Goal: Transaction & Acquisition: Purchase product/service

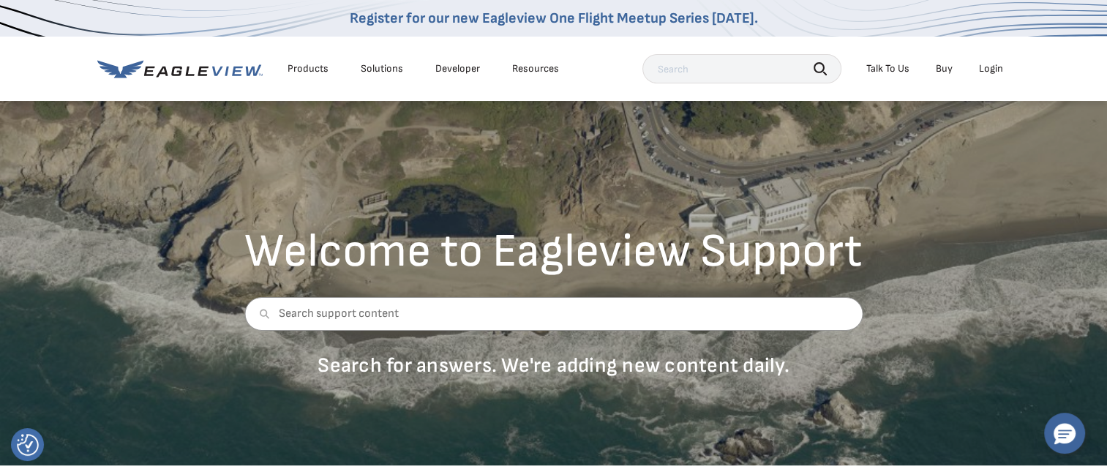
click at [989, 71] on div "Login" at bounding box center [991, 68] width 24 height 13
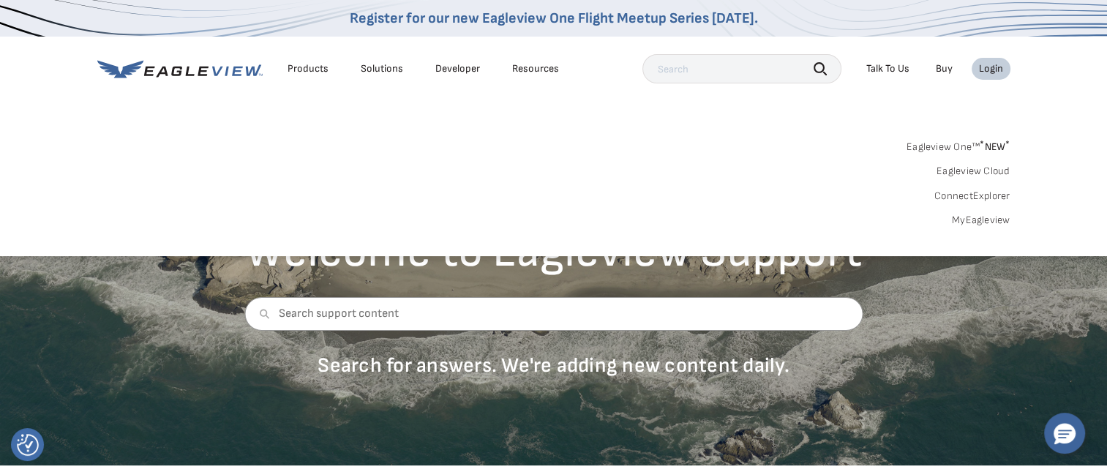
click at [969, 217] on link "MyEagleview" at bounding box center [981, 220] width 59 height 13
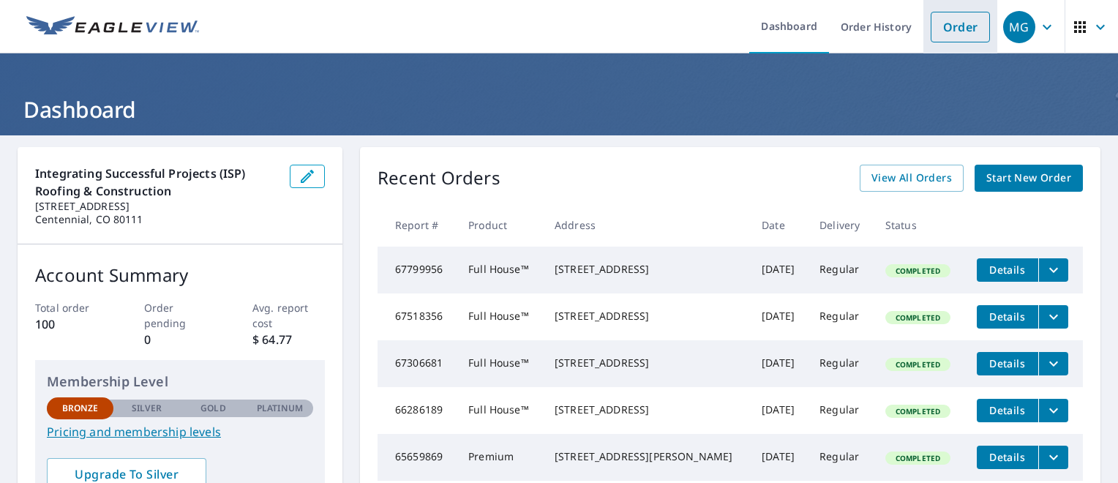
click at [937, 29] on link "Order" at bounding box center [960, 27] width 59 height 31
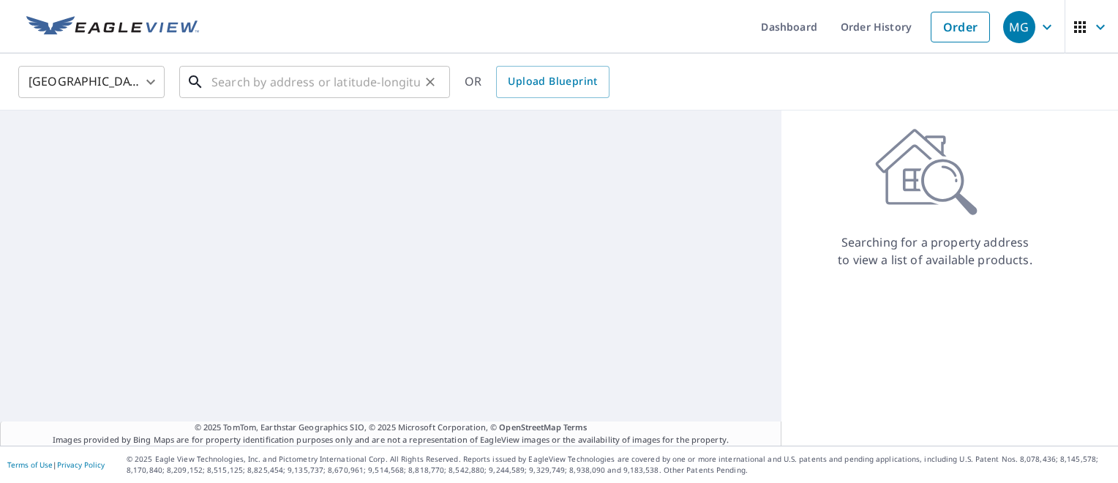
click at [242, 78] on input "text" at bounding box center [316, 81] width 209 height 41
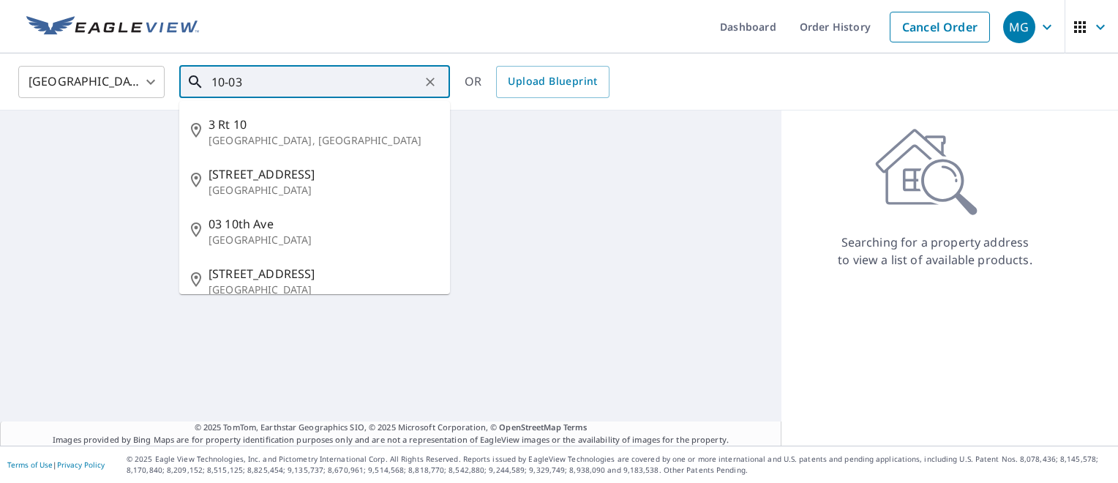
click at [242, 78] on input "10-03" at bounding box center [316, 81] width 209 height 41
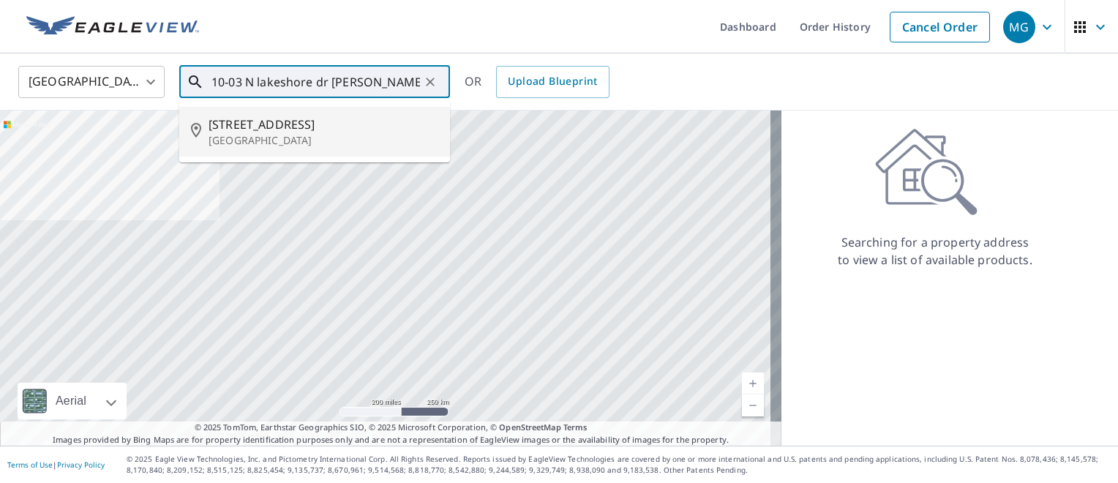
click at [266, 135] on p "[GEOGRAPHIC_DATA]" at bounding box center [324, 140] width 230 height 15
type input "[STREET_ADDRESS]"
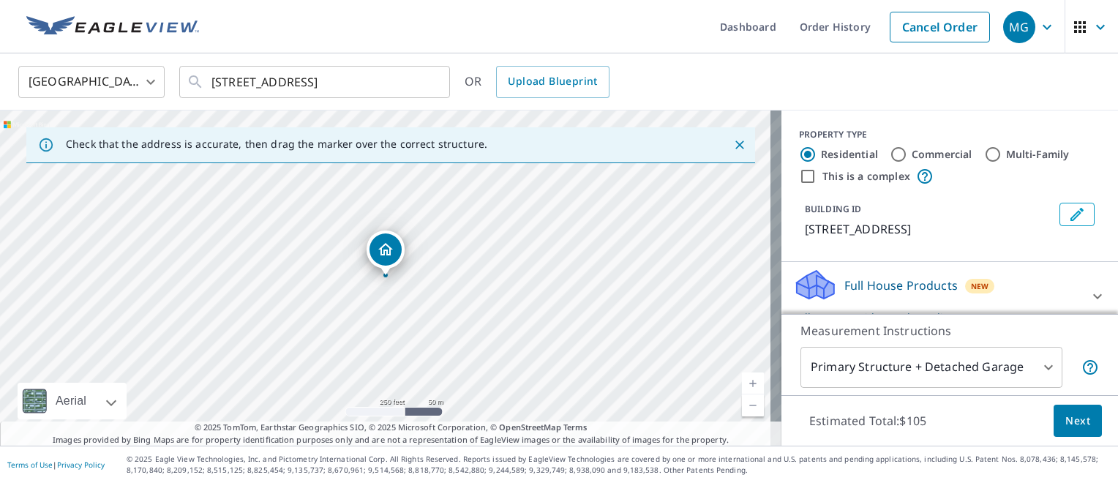
click at [742, 381] on link "Current Level 17, Zoom In" at bounding box center [753, 384] width 22 height 22
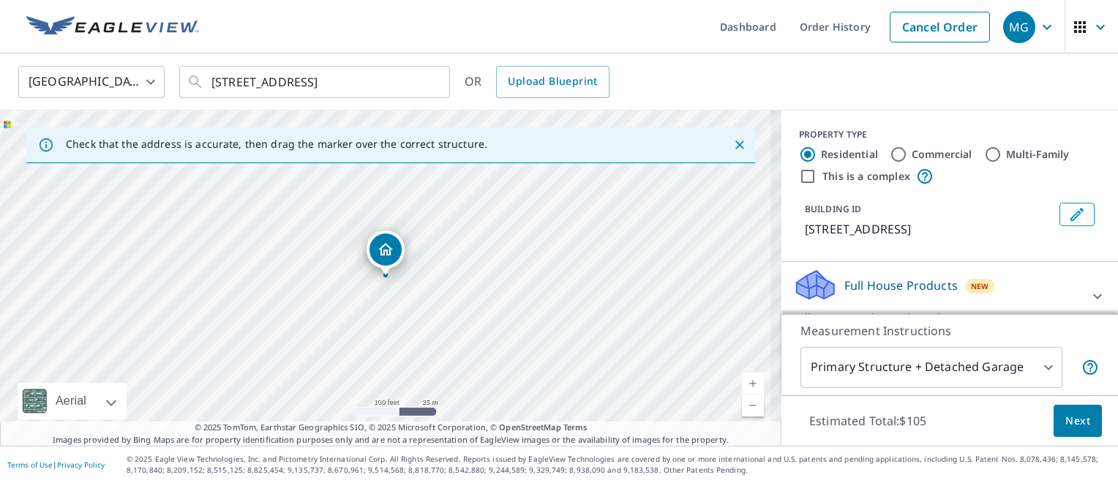
click at [742, 383] on link "Current Level 18, Zoom In" at bounding box center [753, 384] width 22 height 22
click at [742, 376] on link "Current Level 19, Zoom In" at bounding box center [753, 384] width 22 height 22
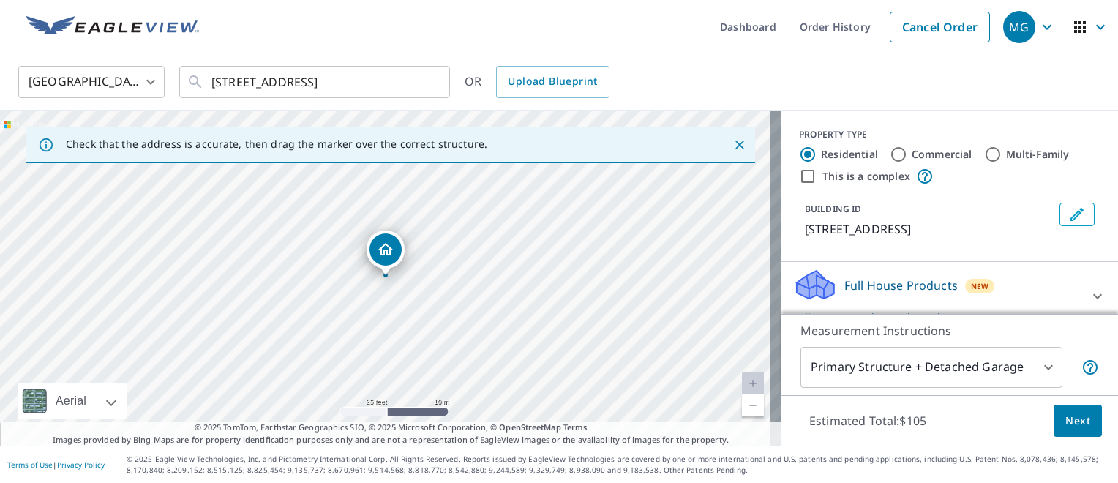
click at [742, 376] on link "Current Level 20, Zoom In Disabled" at bounding box center [753, 384] width 22 height 22
drag, startPoint x: 424, startPoint y: 247, endPoint x: 560, endPoint y: 392, distance: 198.8
click at [547, 398] on div "[STREET_ADDRESS]" at bounding box center [391, 278] width 782 height 335
drag, startPoint x: 413, startPoint y: 234, endPoint x: 689, endPoint y: 340, distance: 296.0
click at [699, 375] on div "[STREET_ADDRESS]" at bounding box center [391, 278] width 782 height 335
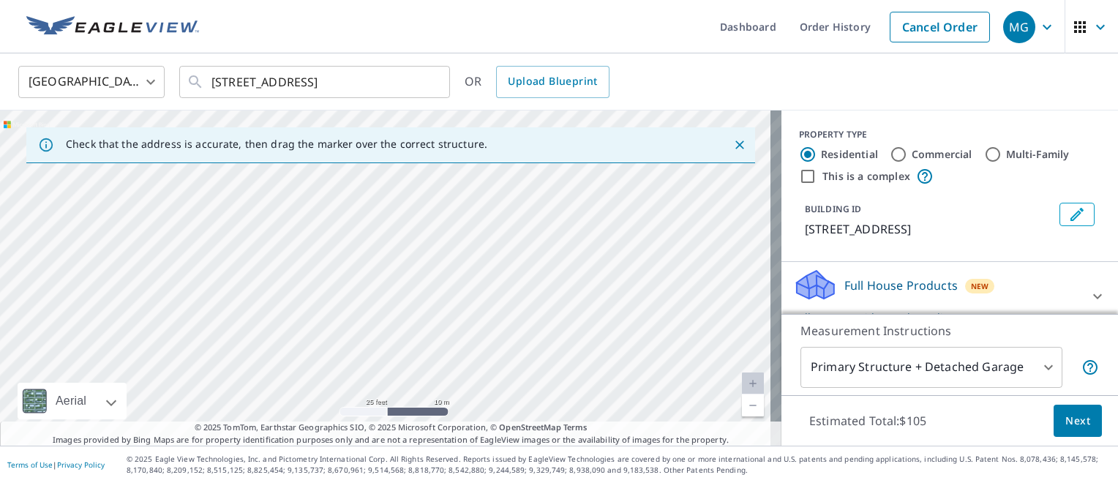
click at [385, 340] on div "[STREET_ADDRESS]" at bounding box center [391, 278] width 782 height 335
drag, startPoint x: 385, startPoint y: 245, endPoint x: 256, endPoint y: 149, distance: 161.0
click at [256, 149] on div "Check that the address is accurate, then drag the marker over the correct struc…" at bounding box center [391, 278] width 782 height 335
click at [243, 205] on div "[STREET_ADDRESS]" at bounding box center [391, 278] width 782 height 335
drag, startPoint x: 449, startPoint y: 293, endPoint x: 451, endPoint y: 385, distance: 91.5
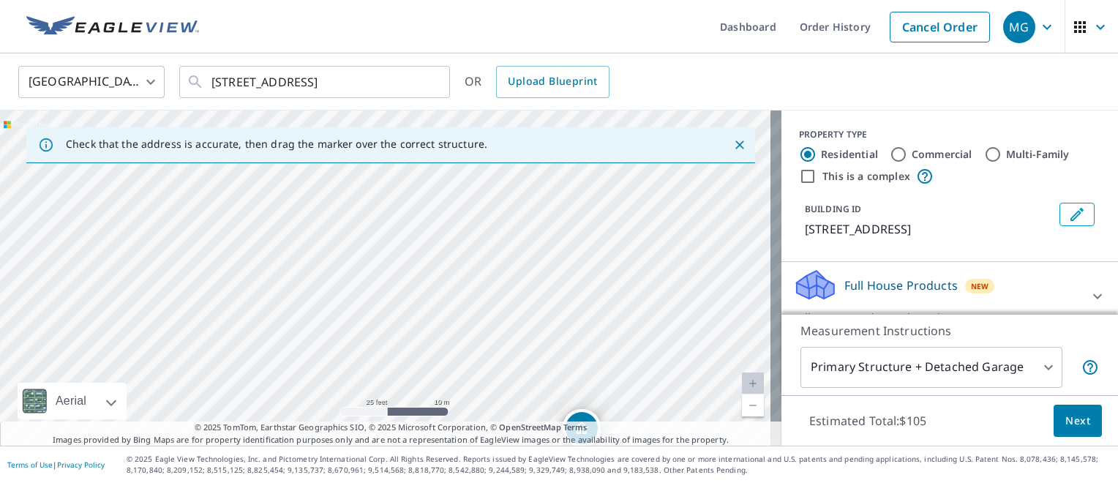
click at [451, 385] on div "[STREET_ADDRESS]" at bounding box center [391, 278] width 782 height 335
click at [312, 287] on div "[STREET_ADDRESS]" at bounding box center [391, 278] width 782 height 335
drag, startPoint x: 495, startPoint y: 313, endPoint x: 675, endPoint y: 375, distance: 190.5
click at [652, 373] on div "[STREET_ADDRESS]" at bounding box center [391, 278] width 782 height 335
click at [430, 234] on div "[STREET_ADDRESS]" at bounding box center [391, 278] width 782 height 335
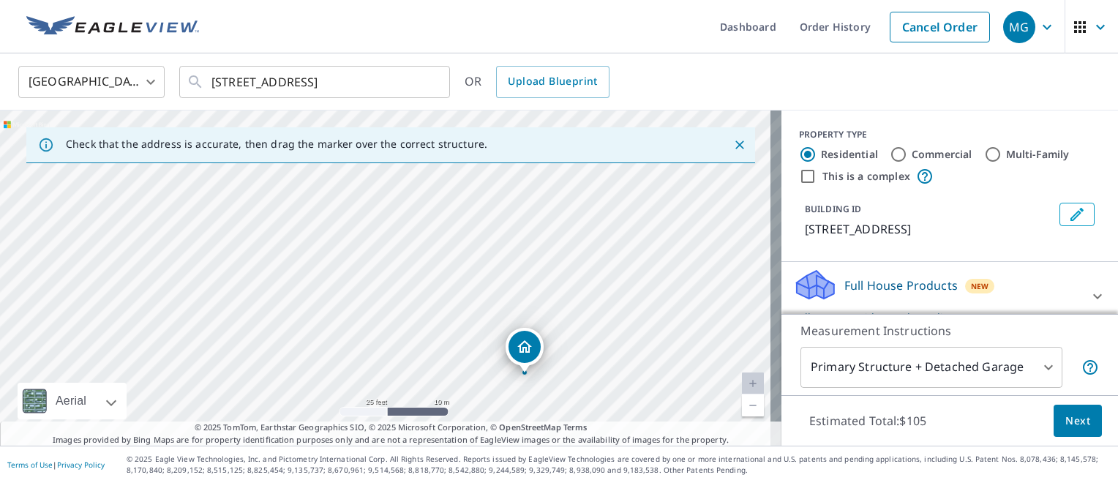
drag, startPoint x: 448, startPoint y: 242, endPoint x: 632, endPoint y: 351, distance: 214.3
click at [606, 350] on div "[STREET_ADDRESS]" at bounding box center [391, 278] width 782 height 335
click at [414, 279] on div "[STREET_ADDRESS]" at bounding box center [391, 278] width 782 height 335
drag, startPoint x: 413, startPoint y: 269, endPoint x: 536, endPoint y: 337, distance: 140.9
click at [536, 337] on div "[STREET_ADDRESS]" at bounding box center [391, 278] width 782 height 335
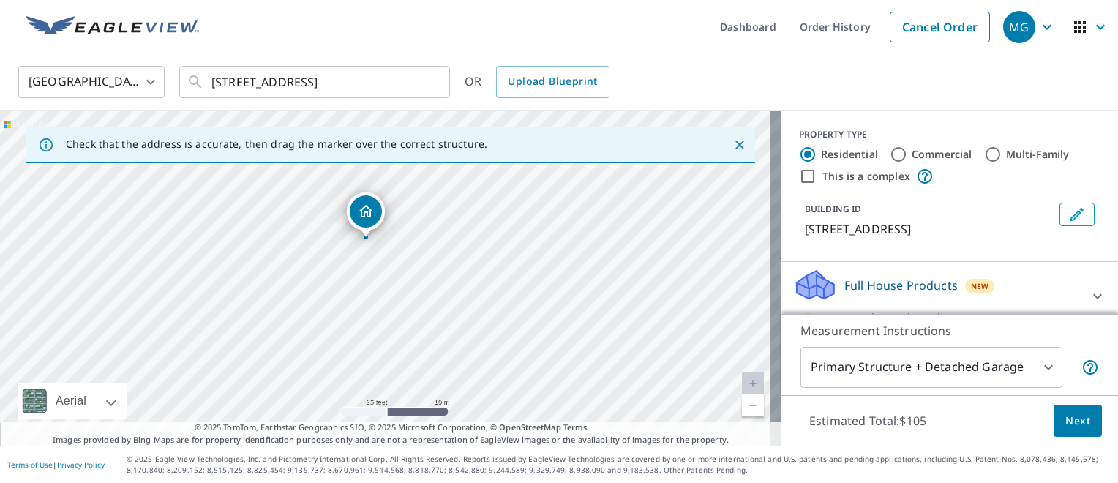
drag, startPoint x: 500, startPoint y: 321, endPoint x: 357, endPoint y: 214, distance: 178.3
drag, startPoint x: 394, startPoint y: 200, endPoint x: 532, endPoint y: 266, distance: 152.5
click at [531, 266] on div "[STREET_ADDRESS]" at bounding box center [391, 278] width 782 height 335
drag, startPoint x: 524, startPoint y: 316, endPoint x: 386, endPoint y: 244, distance: 156.1
drag, startPoint x: 386, startPoint y: 261, endPoint x: 387, endPoint y: 268, distance: 7.4
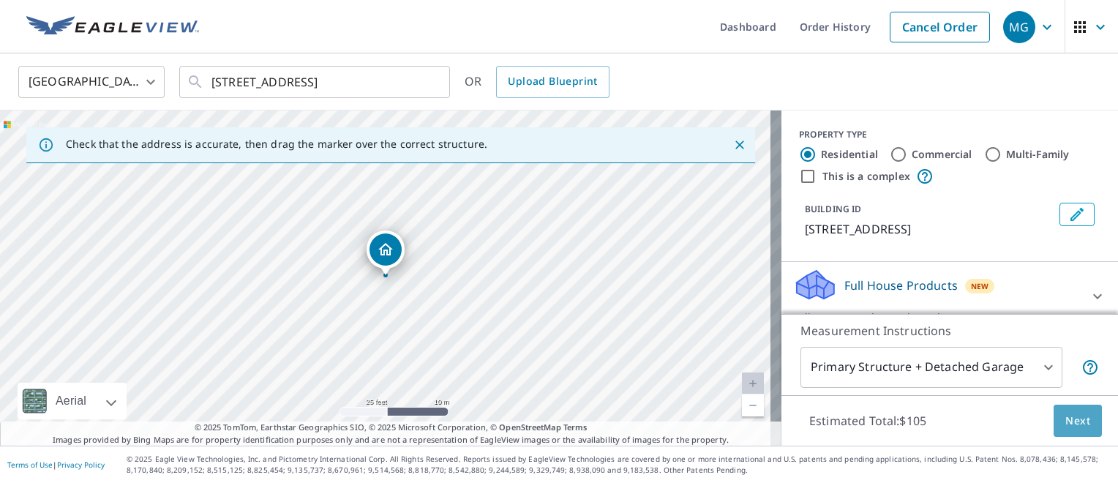
click at [1085, 424] on button "Next" at bounding box center [1078, 421] width 48 height 33
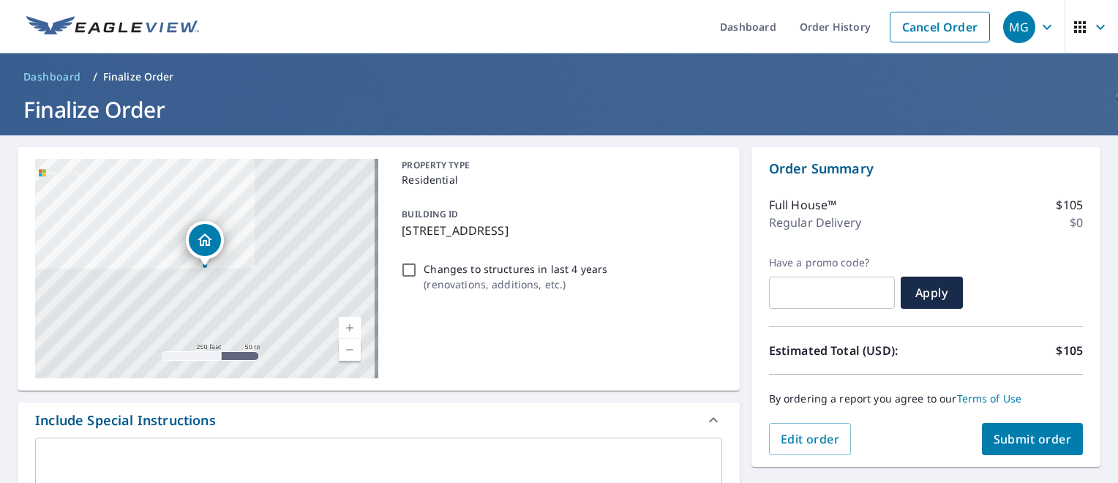
click at [1017, 437] on span "Submit order" at bounding box center [1033, 439] width 78 height 16
checkbox input "true"
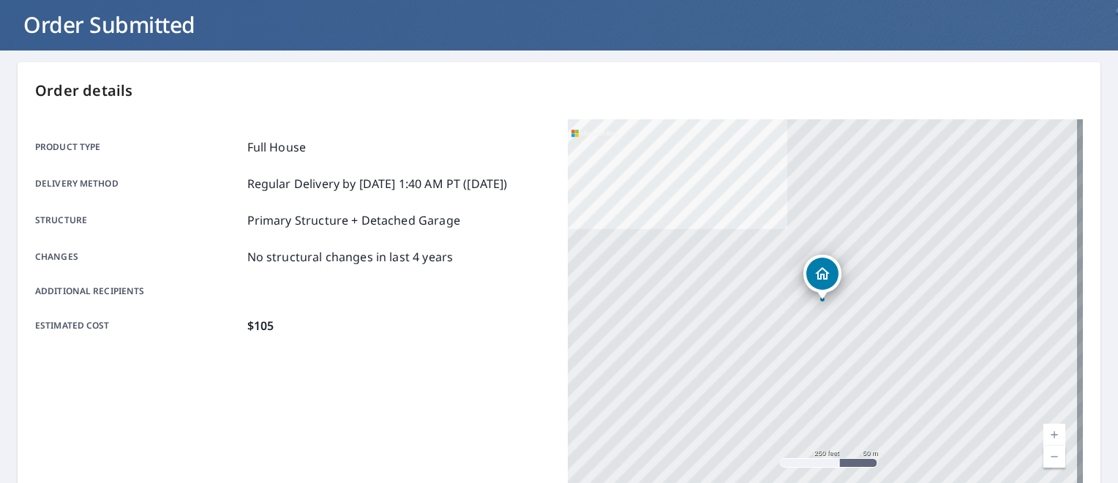
scroll to position [85, 0]
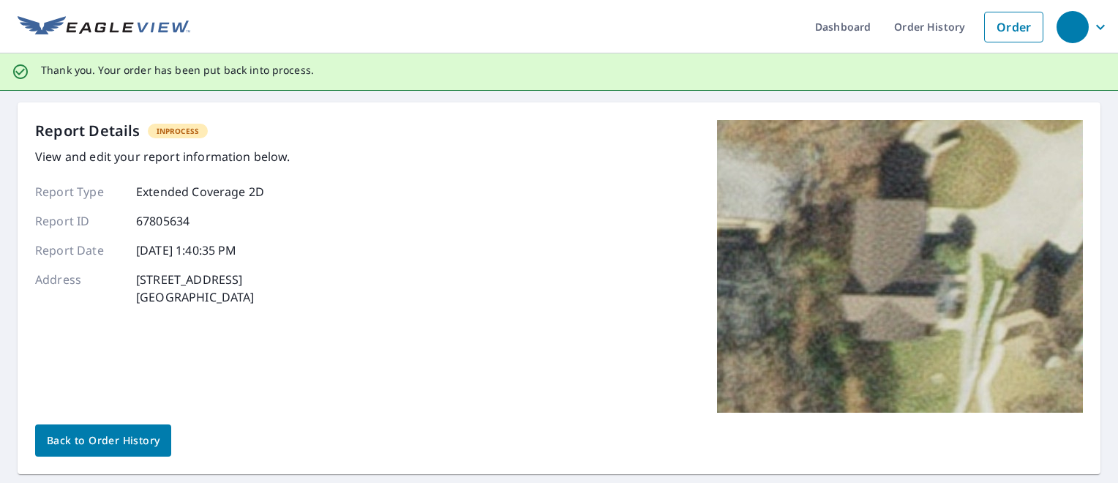
click at [113, 439] on span "Back to Order History" at bounding box center [103, 441] width 113 height 18
